Goal: Navigation & Orientation: Find specific page/section

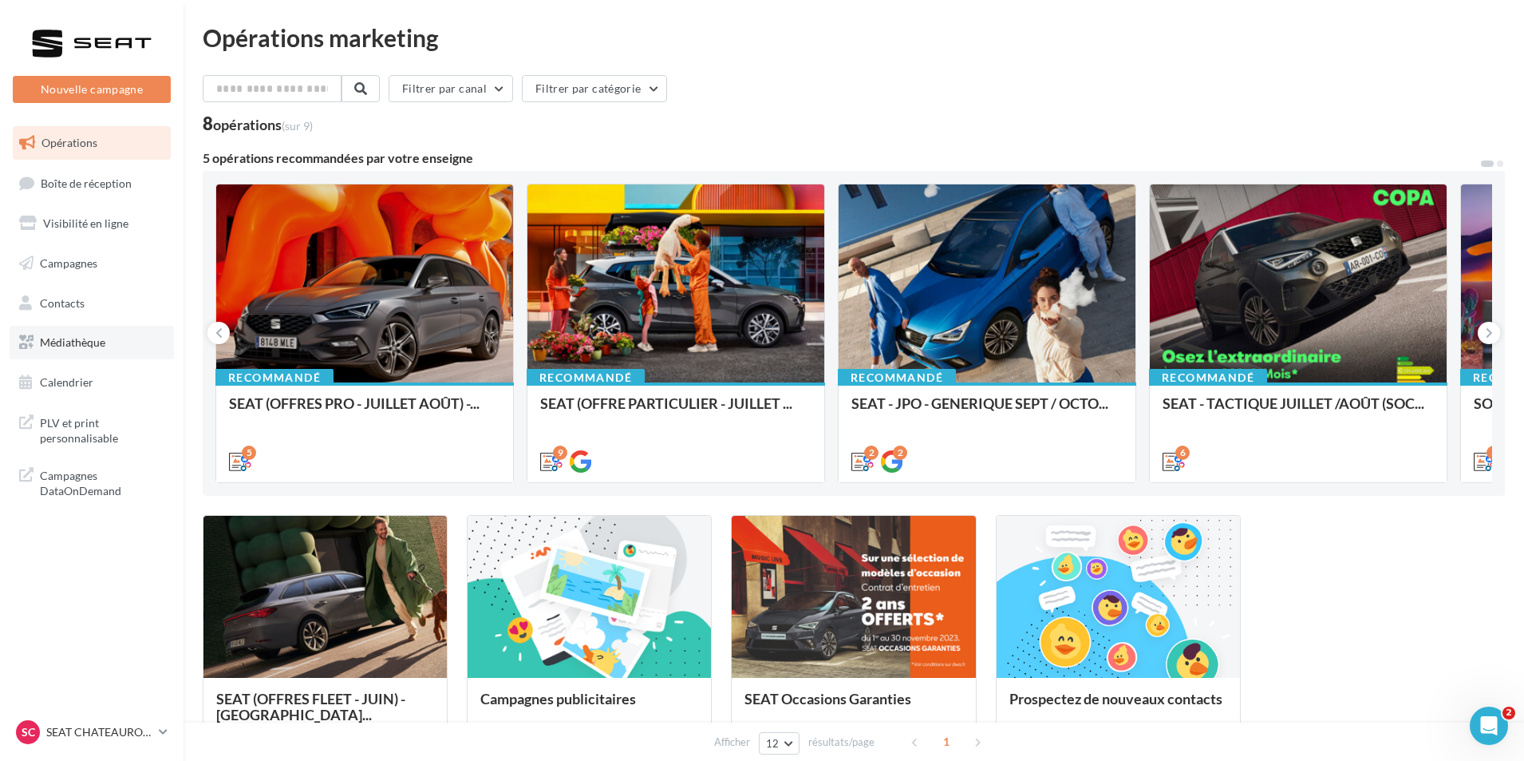
click at [85, 337] on span "Médiathèque" at bounding box center [72, 342] width 65 height 14
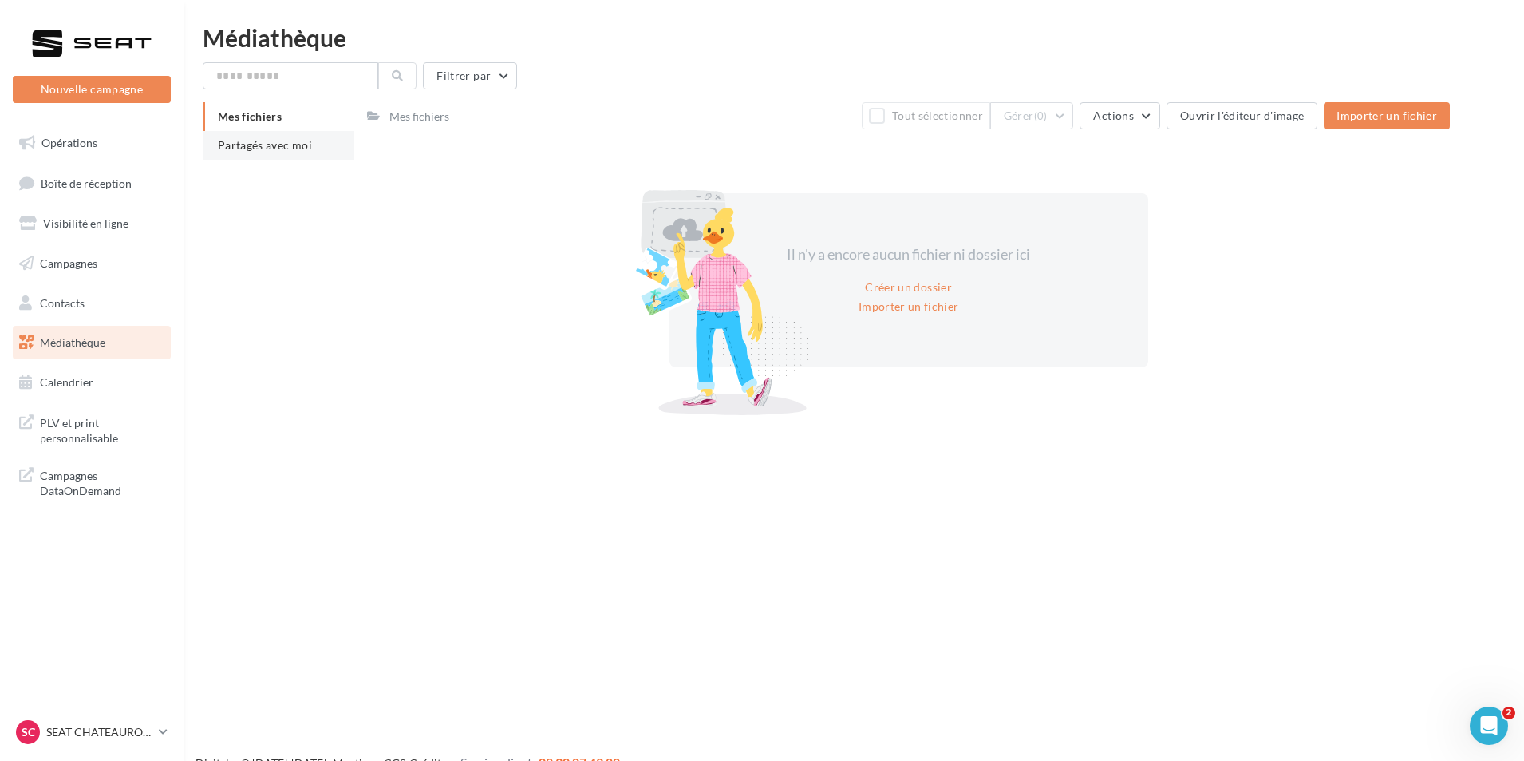
click at [283, 152] on li "Partagés avec moi" at bounding box center [279, 145] width 152 height 29
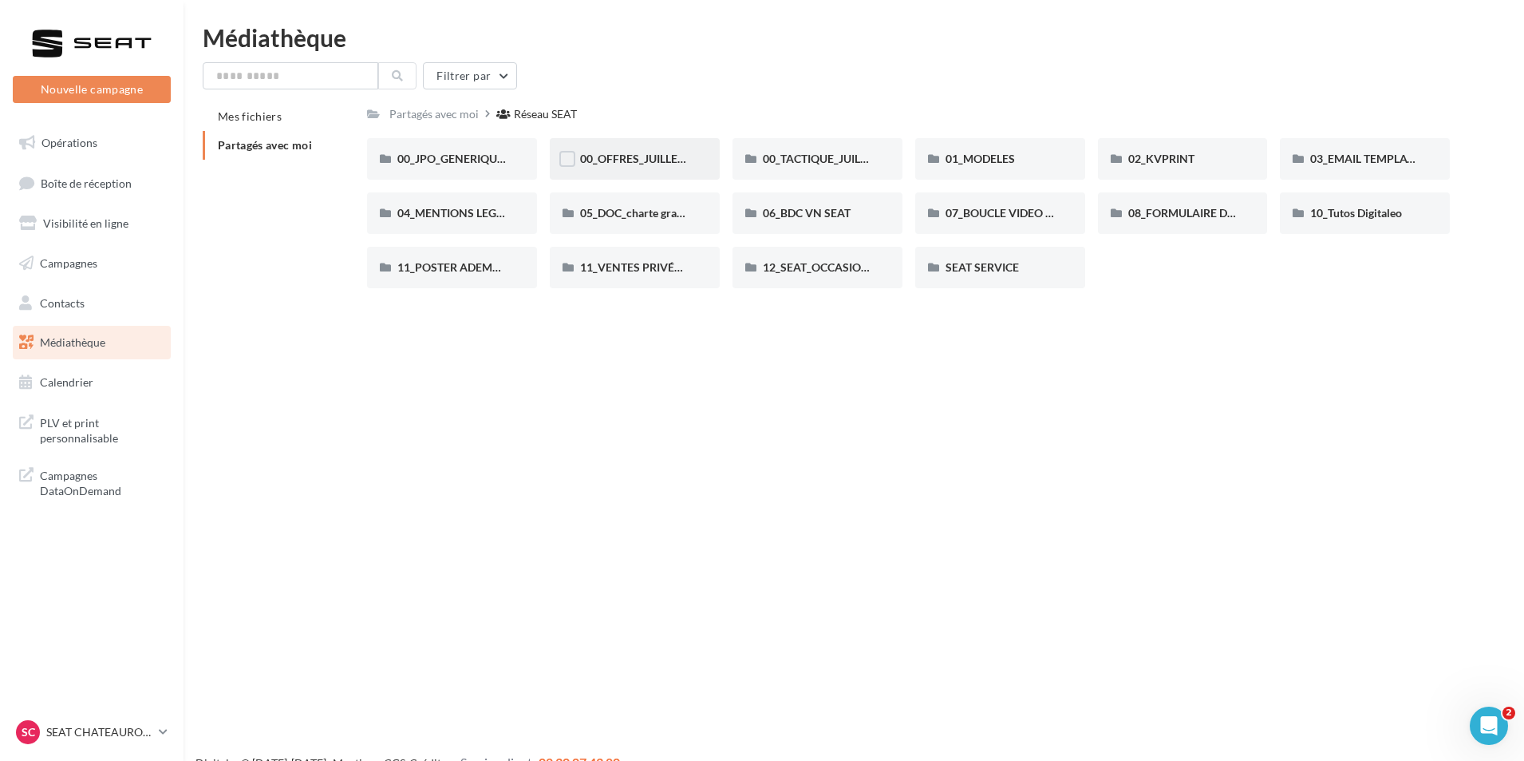
click at [670, 172] on div "00_OFFRES_JUILLET AOÛT" at bounding box center [635, 159] width 170 height 42
click at [426, 157] on span "00_JPO_GENERIQUE IBIZA ARONA" at bounding box center [487, 159] width 180 height 14
click at [804, 152] on span "00_TACTIQUE_JUILLET AOÛT" at bounding box center [837, 159] width 149 height 14
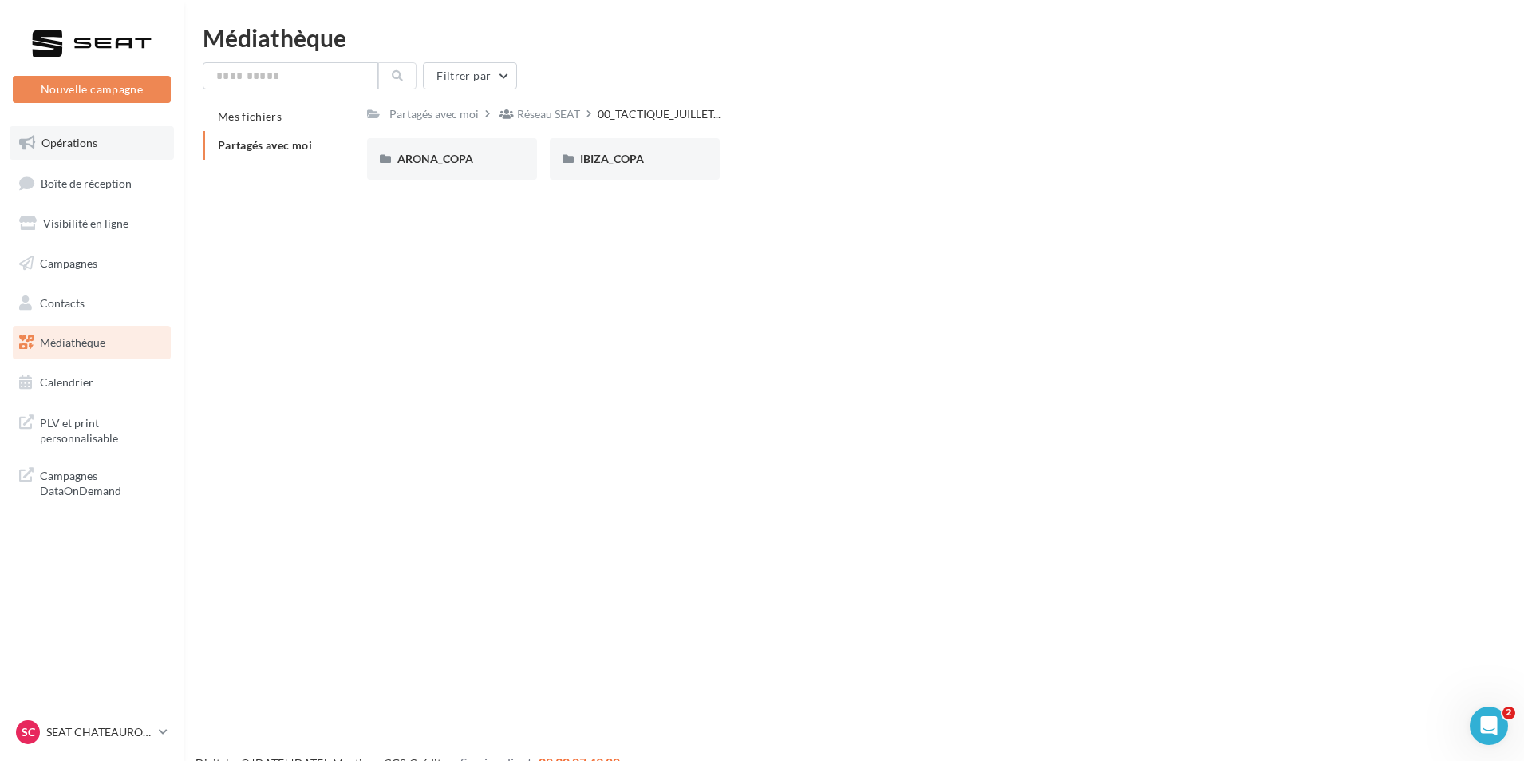
click at [81, 145] on span "Opérations" at bounding box center [70, 143] width 56 height 14
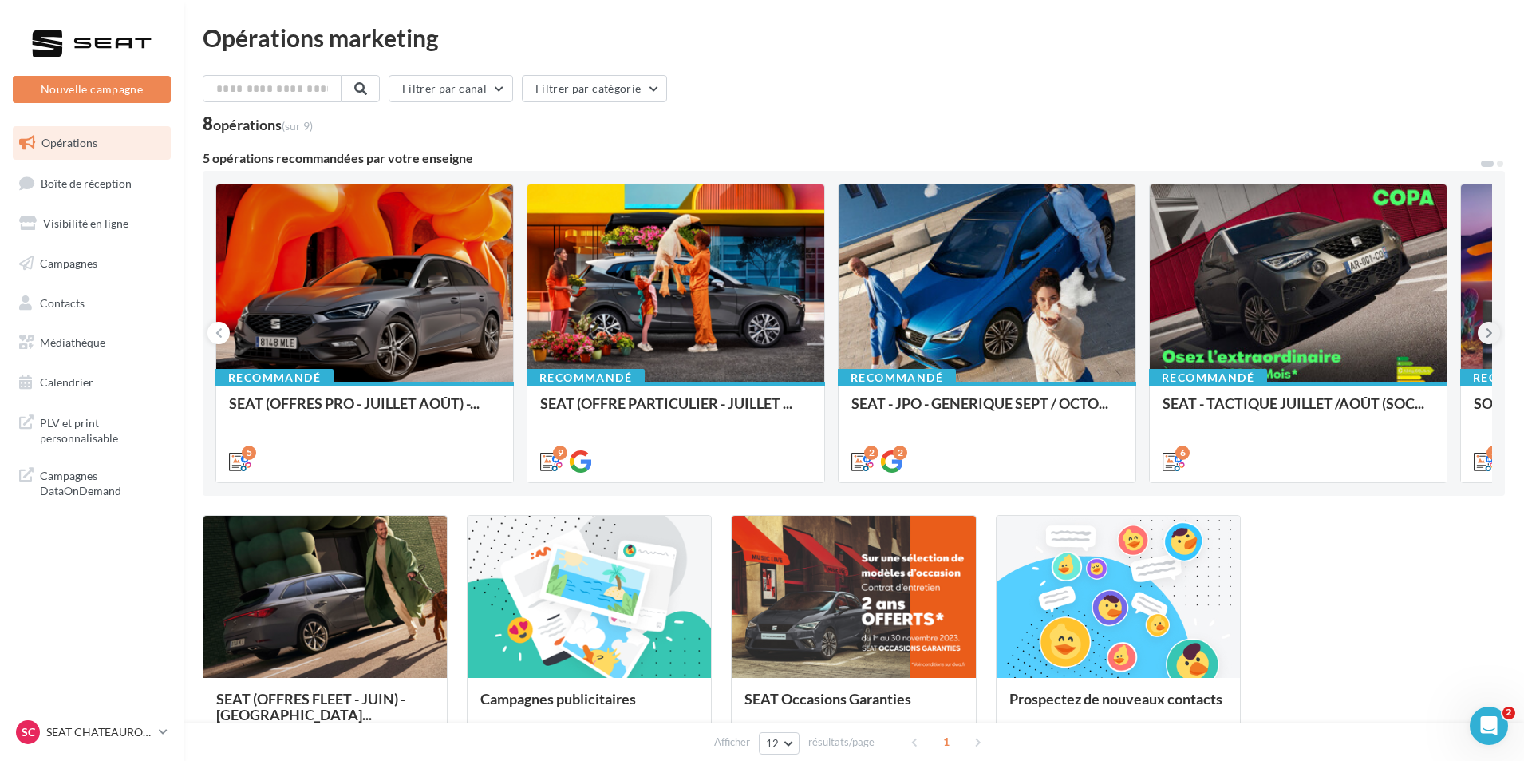
click at [1489, 329] on icon at bounding box center [1489, 333] width 7 height 16
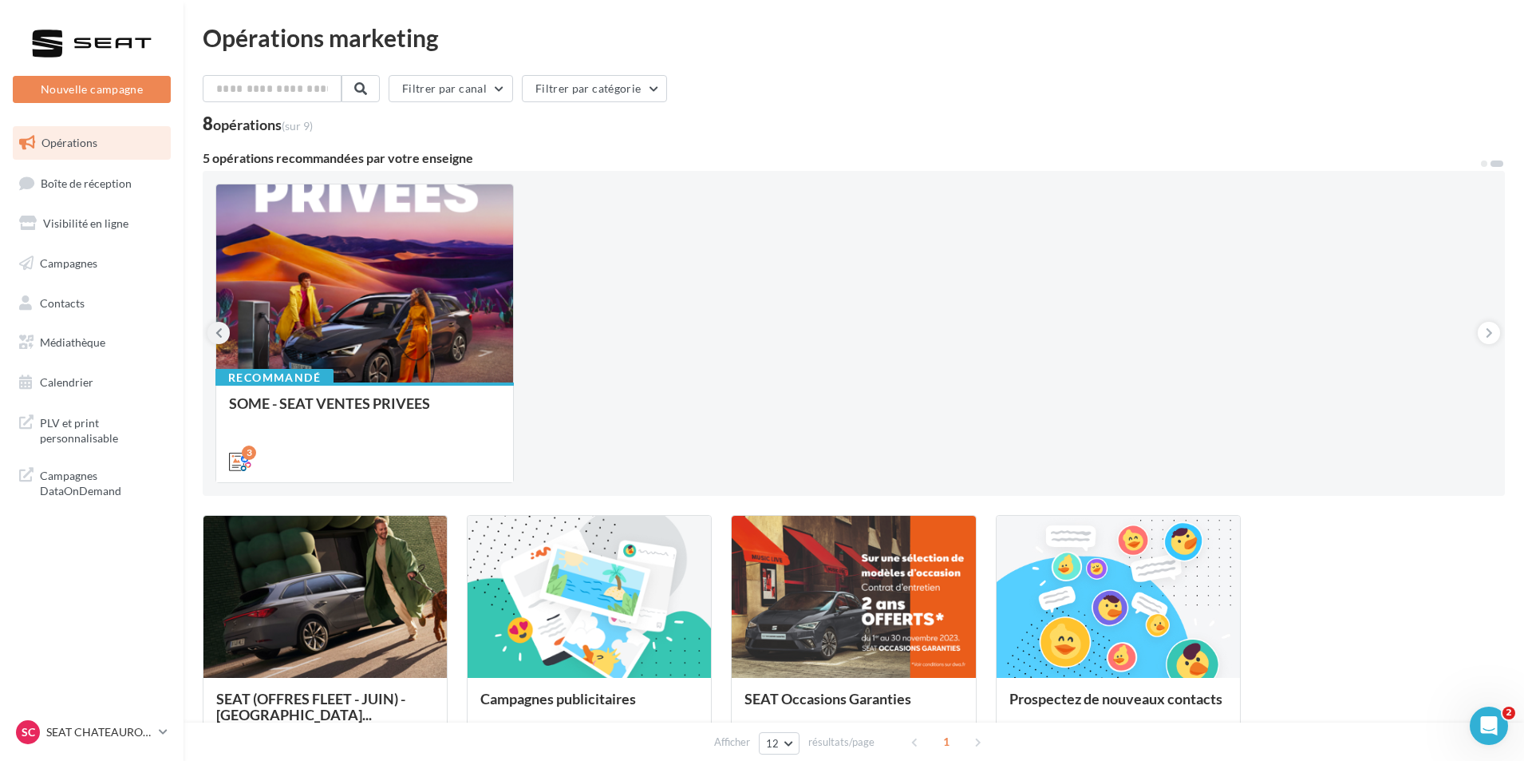
click at [213, 328] on button at bounding box center [219, 333] width 22 height 22
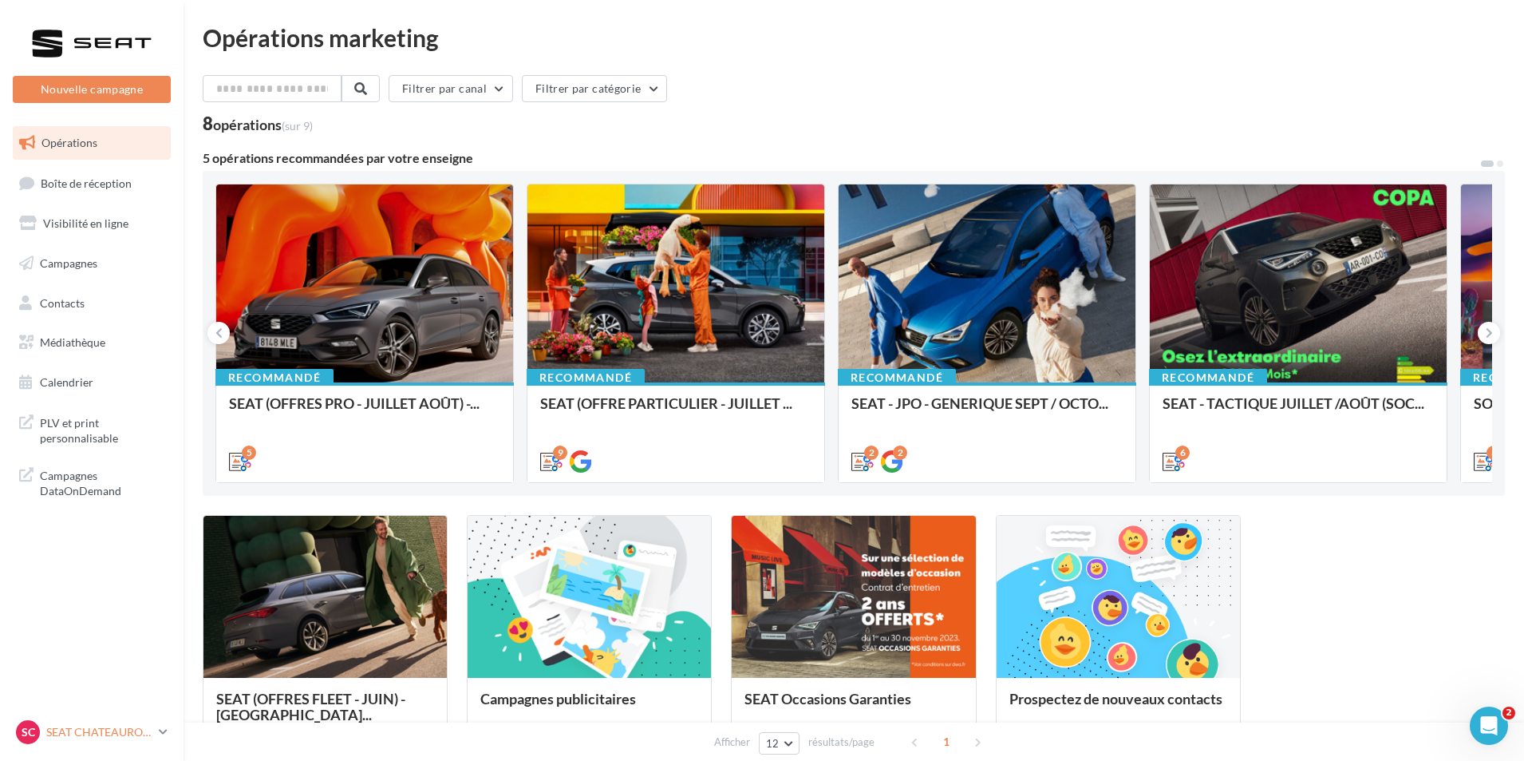
click at [78, 725] on p "SEAT CHATEAUROUX" at bounding box center [99, 732] width 106 height 16
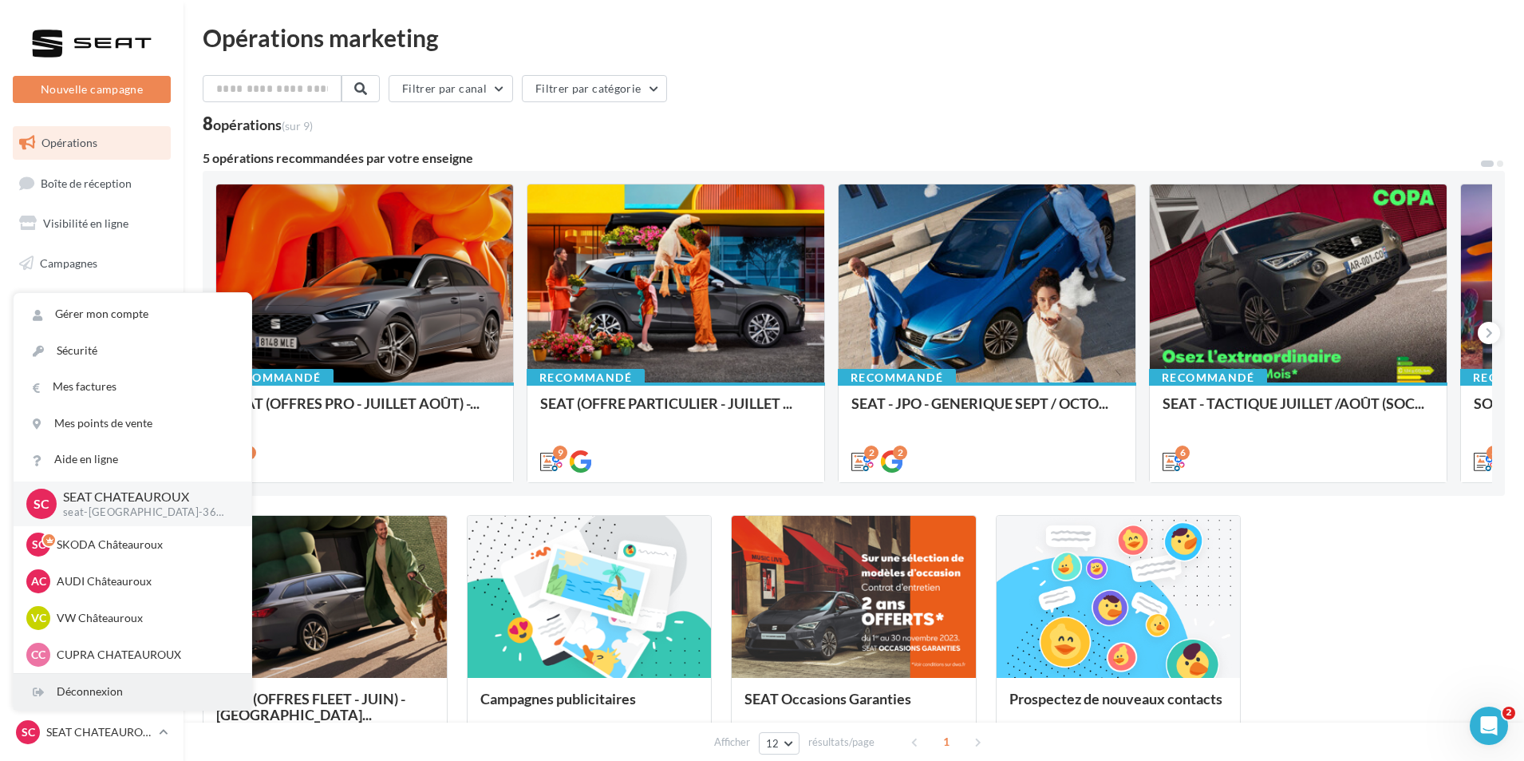
drag, startPoint x: 108, startPoint y: 666, endPoint x: 112, endPoint y: 673, distance: 8.2
click at [109, 666] on div "CC CUPRA CHATEAUROUX cupra-chateauroux-36007" at bounding box center [132, 654] width 212 height 24
